Goal: Find contact information: Find contact information

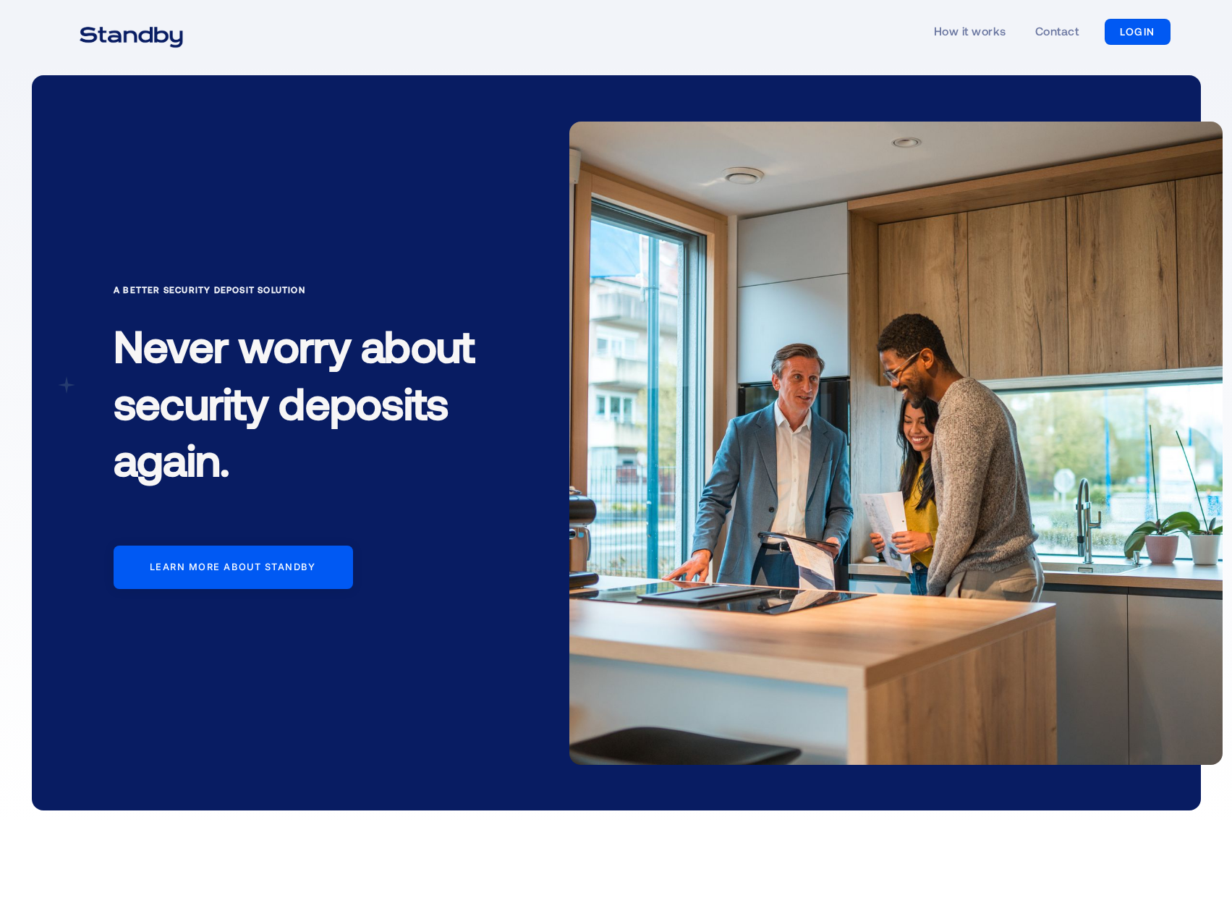
click at [696, 45] on div "How it works Contact LOGIN LOGIN" at bounding box center [616, 32] width 1109 height 67
click at [984, 30] on link "How it works" at bounding box center [970, 32] width 72 height 67
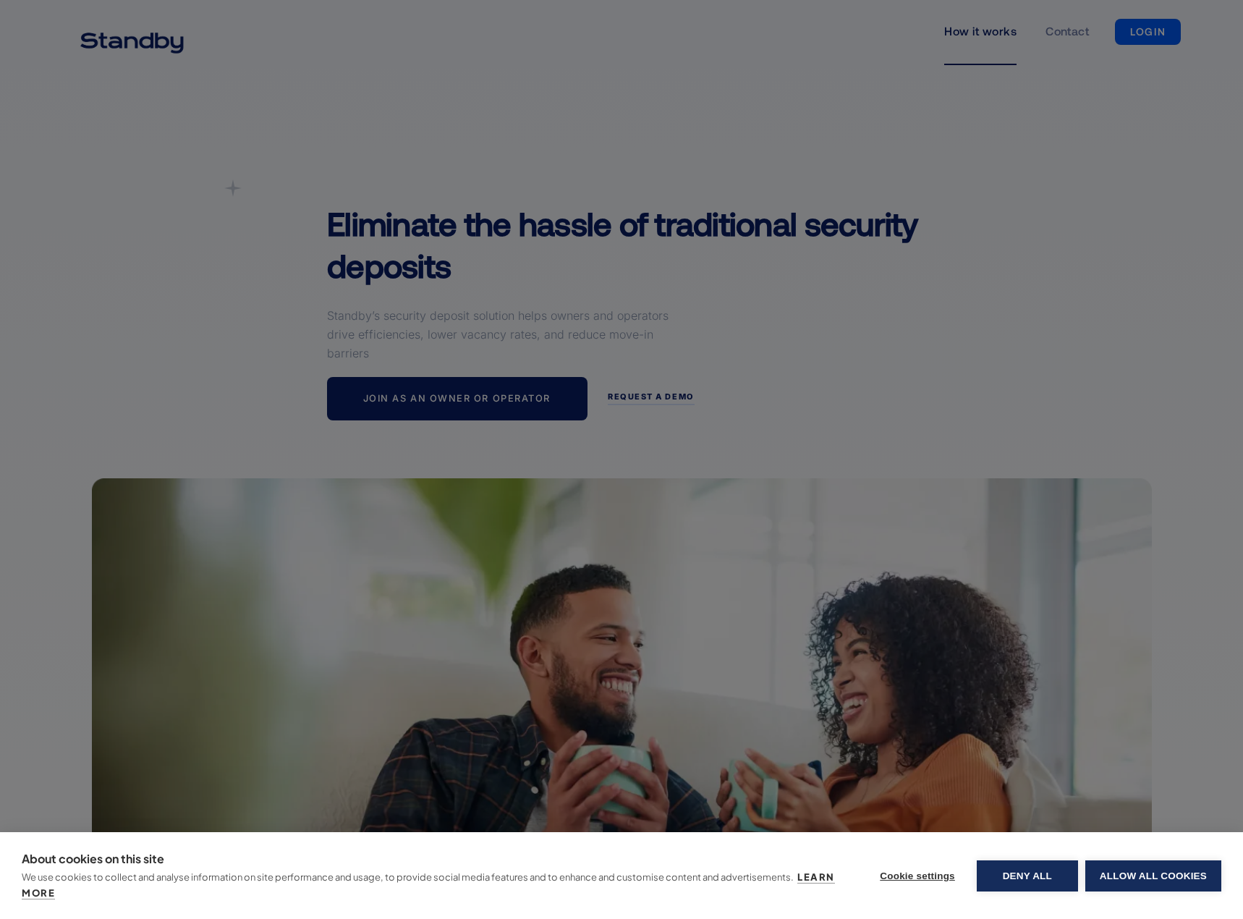
click at [1140, 868] on button "Allow all cookies" at bounding box center [1153, 875] width 136 height 31
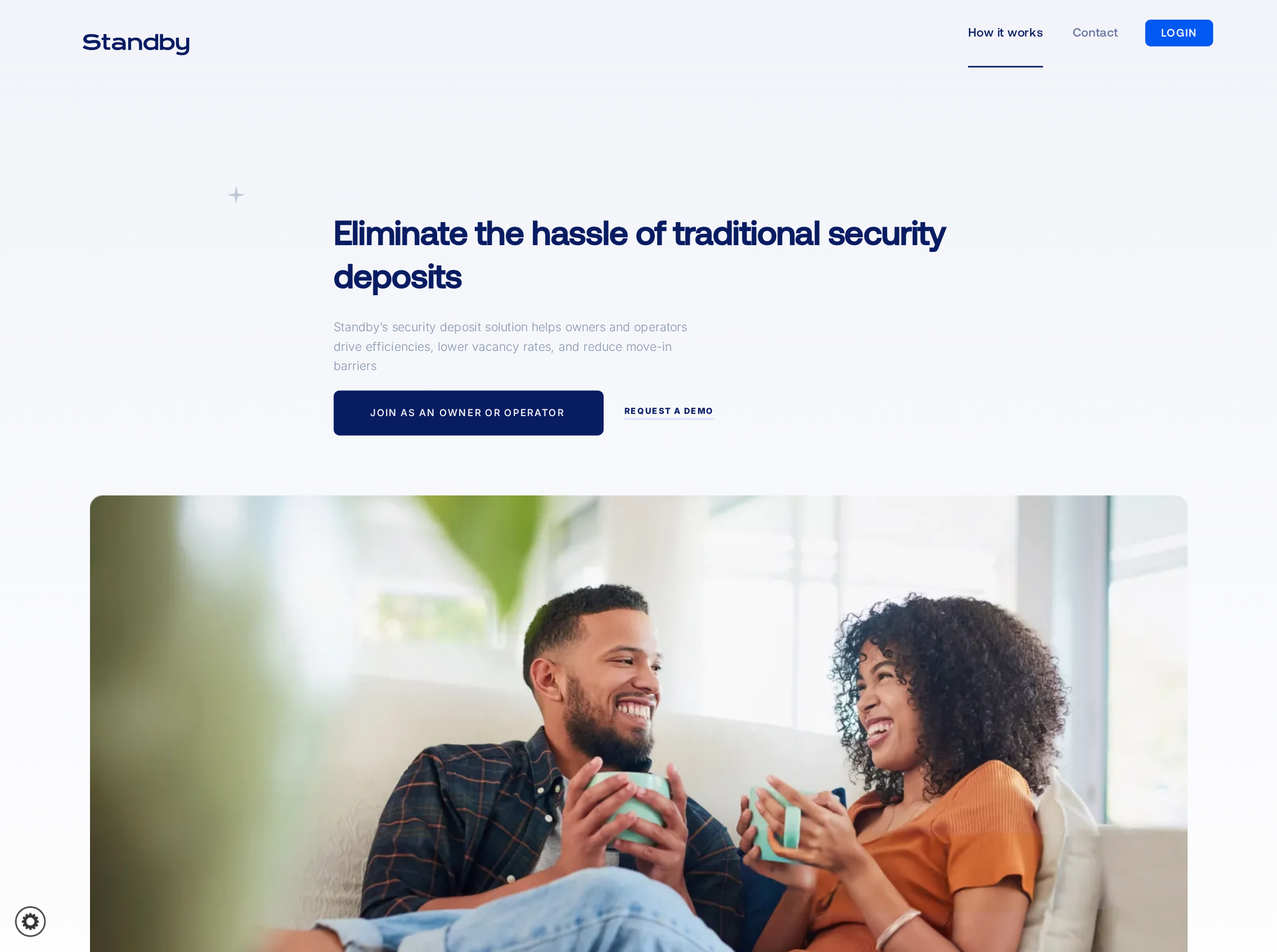
scroll to position [56, 0]
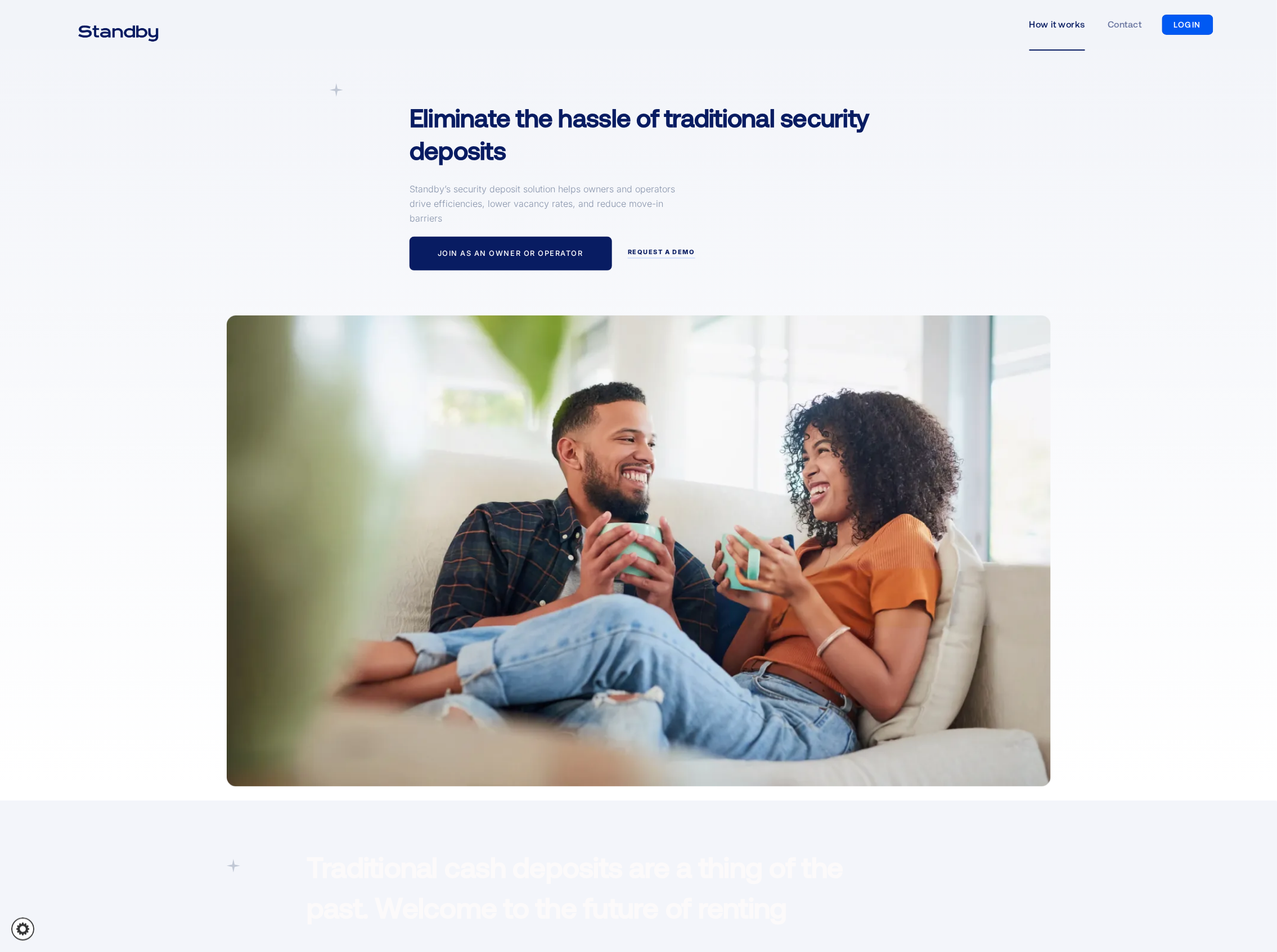
click at [958, 218] on div "A simpler Deposit Solution Eliminate the hassle of traditional security deposit…" at bounding box center [638, 434] width 855 height 703
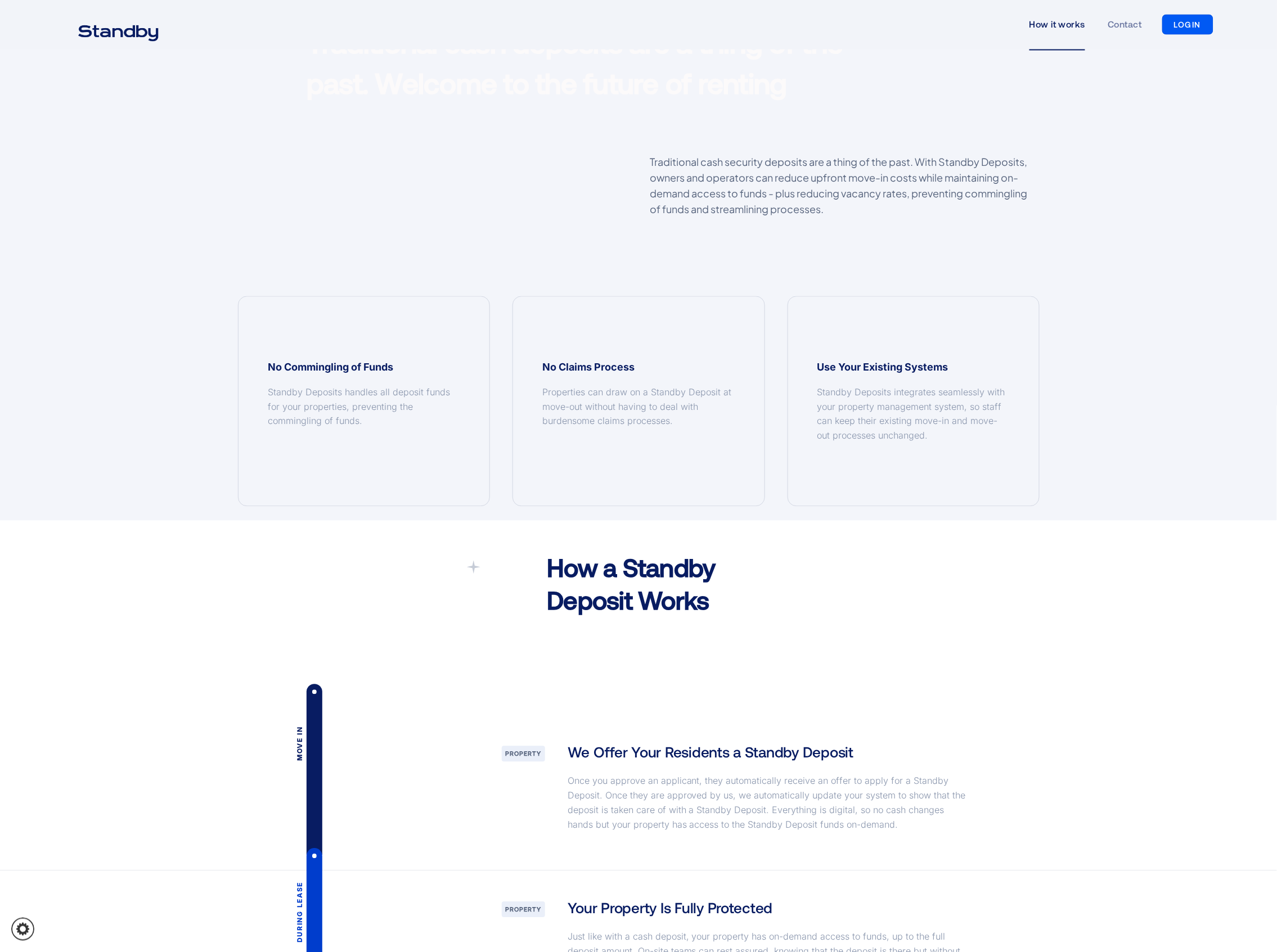
scroll to position [956, 0]
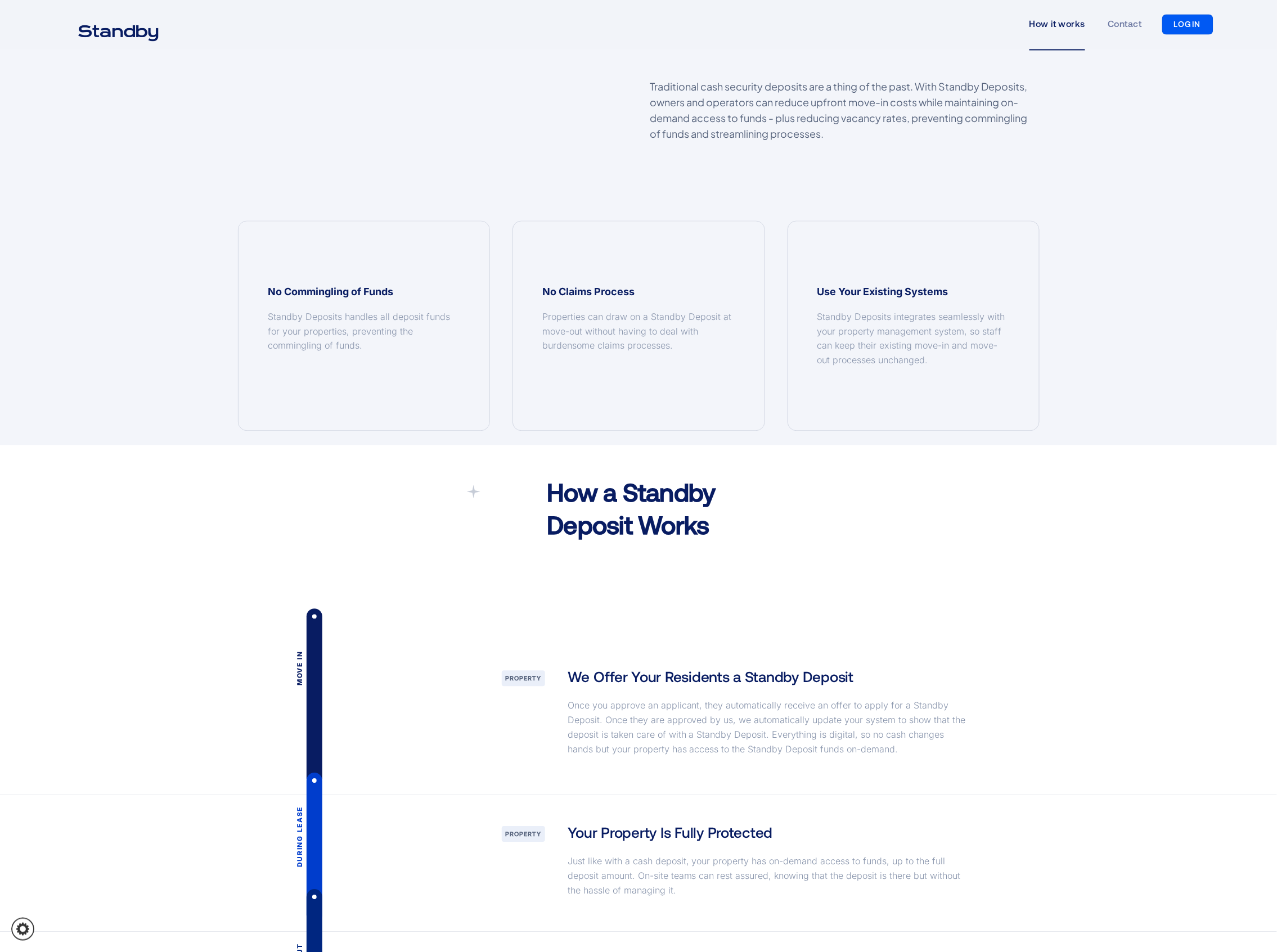
click at [958, 541] on div "How a Standby Deposit Works" at bounding box center [638, 508] width 855 height 65
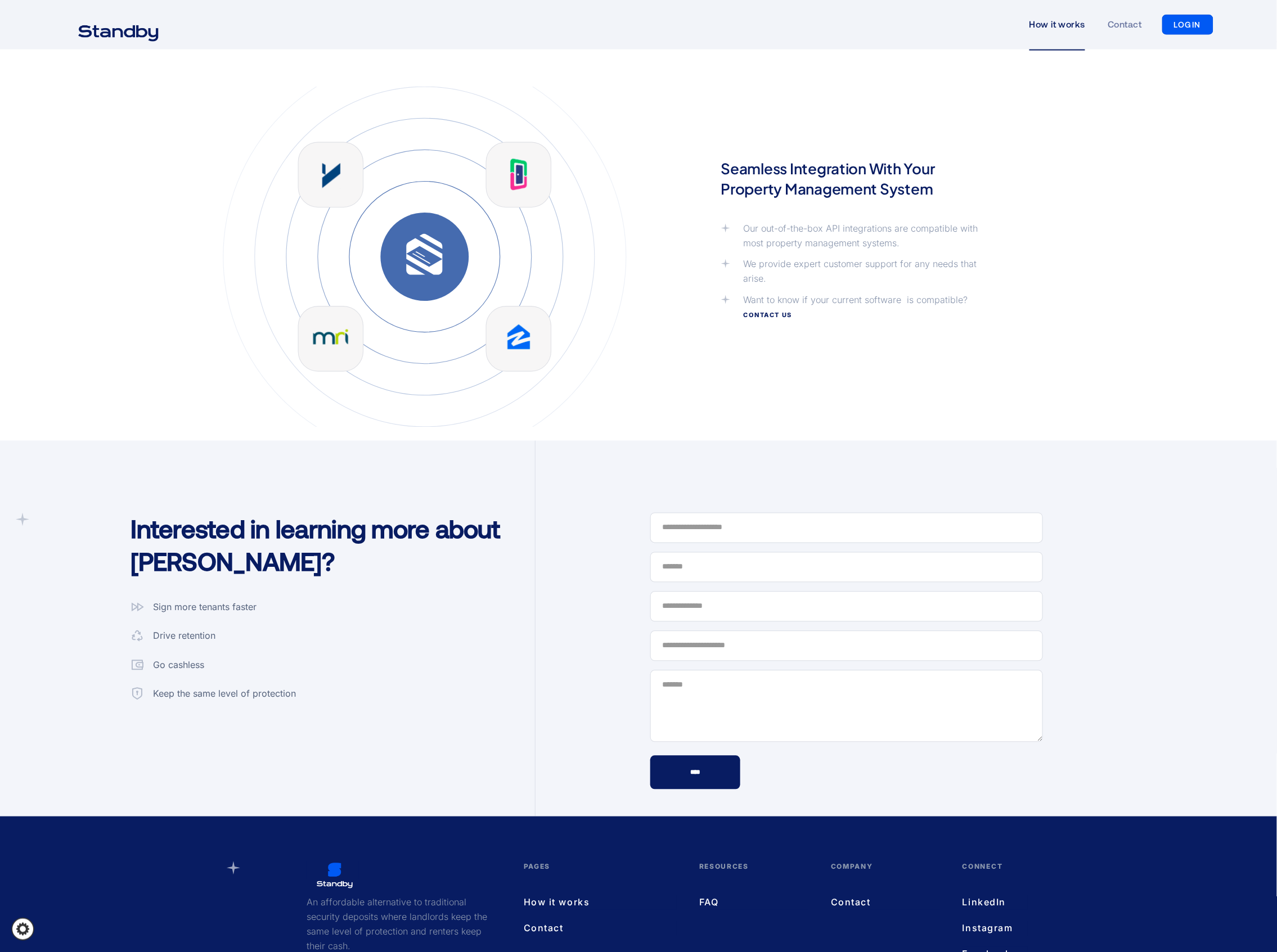
scroll to position [2676, 0]
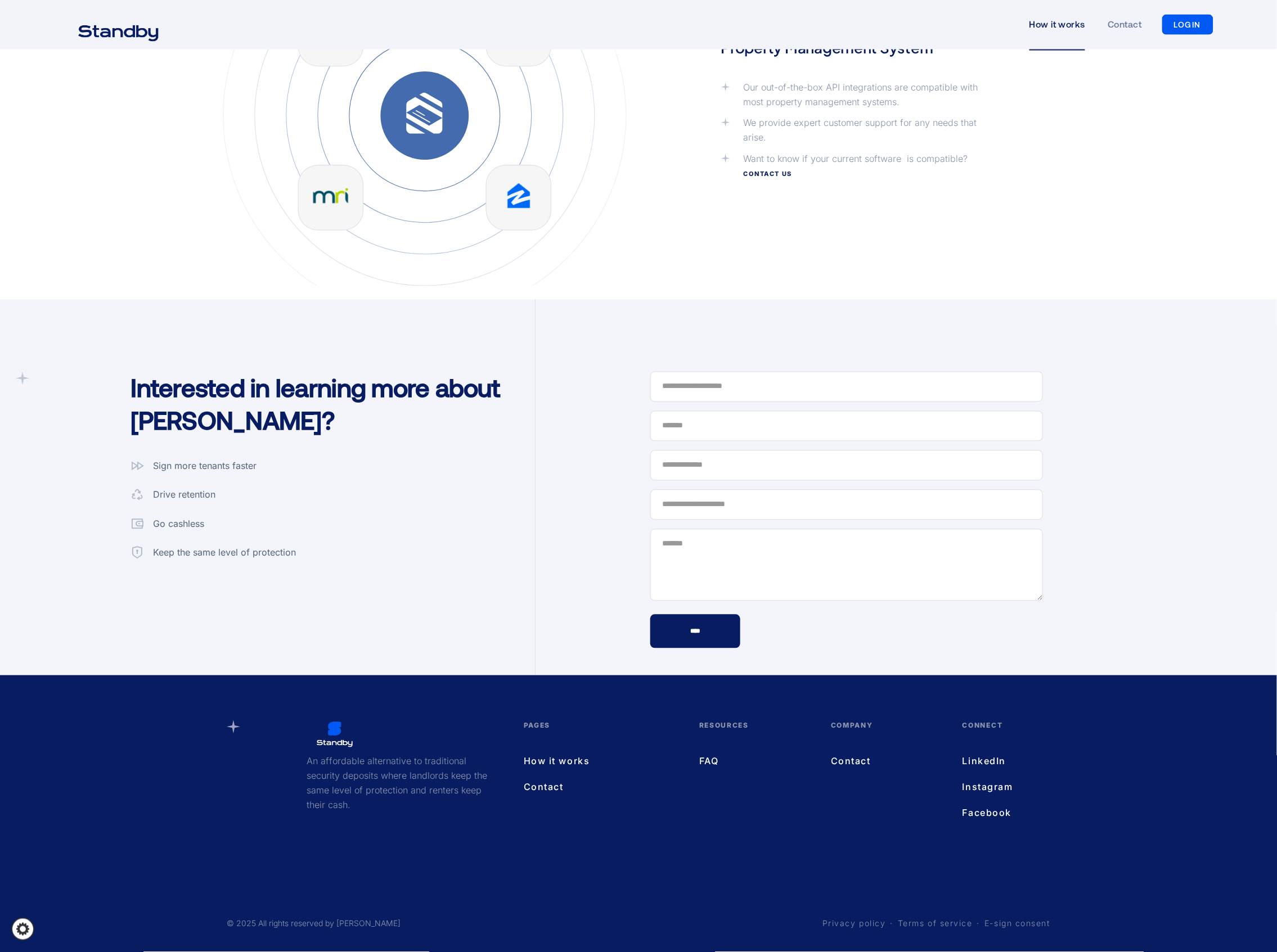
drag, startPoint x: 1110, startPoint y: 540, endPoint x: 1132, endPoint y: 535, distance: 22.6
click at [958, 540] on div "Interested in learning more about Standby? Sign more tenants faster Drive reten…" at bounding box center [638, 487] width 1246 height 375
click at [551, 713] on link "Contact" at bounding box center [600, 787] width 153 height 15
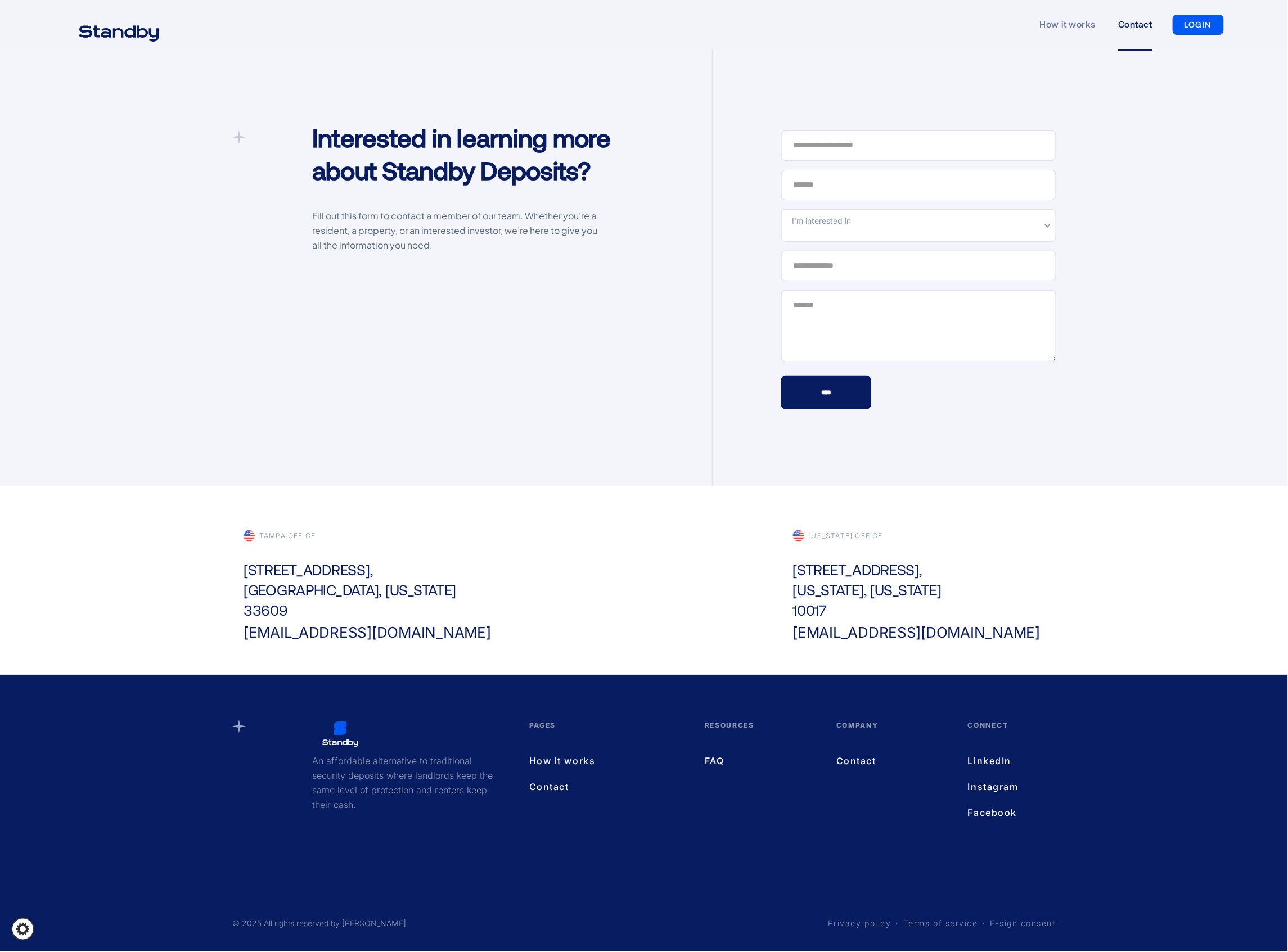
click at [1108, 583] on div "Tampa office [STREET_ADDRESS][US_STATE] [EMAIL_ADDRESS][DOMAIN_NAME] [US_STATE]…" at bounding box center [644, 580] width 1288 height 189
